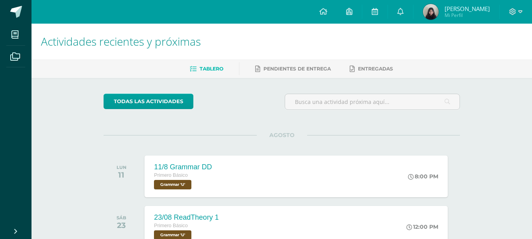
click at [460, 10] on span "[PERSON_NAME]" at bounding box center [466, 9] width 45 height 8
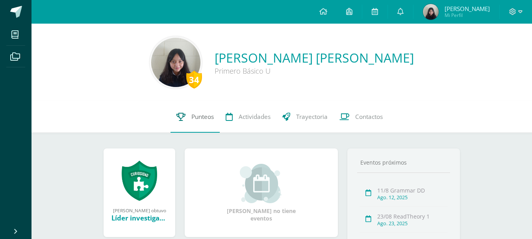
click at [198, 114] on span "Punteos" at bounding box center [202, 117] width 22 height 8
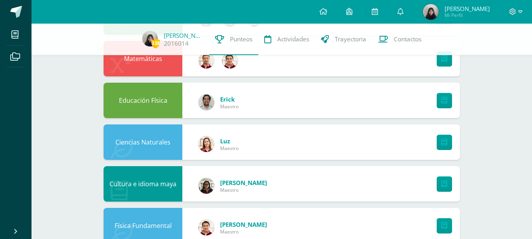
scroll to position [257, 0]
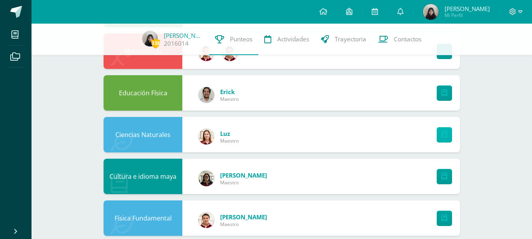
click at [446, 133] on icon at bounding box center [444, 134] width 6 height 7
